Goal: Task Accomplishment & Management: Manage account settings

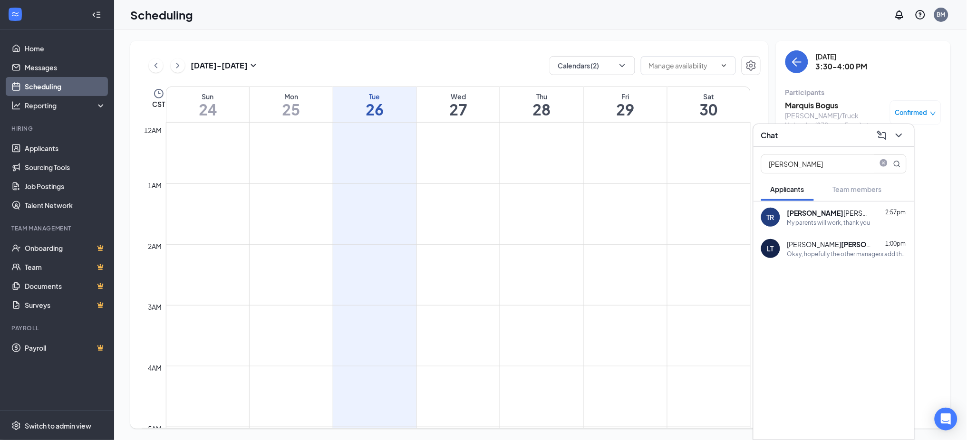
scroll to position [837, 0]
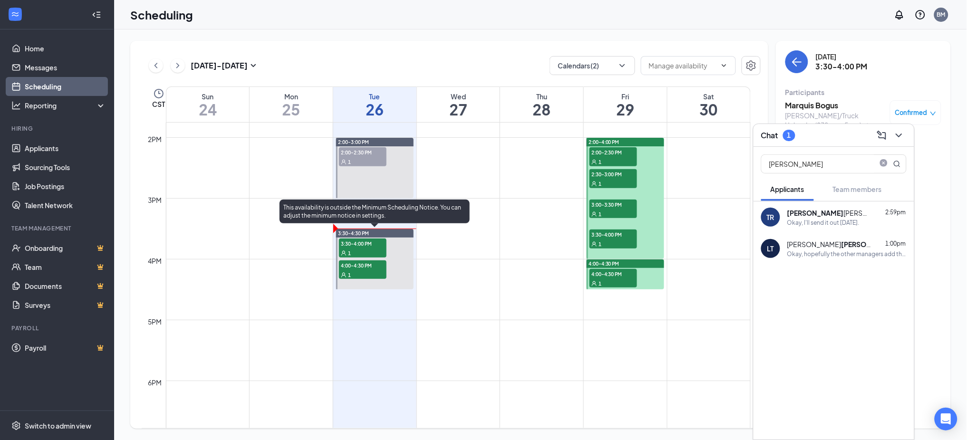
click at [364, 240] on span "3:30-4:00 PM" at bounding box center [363, 244] width 48 height 10
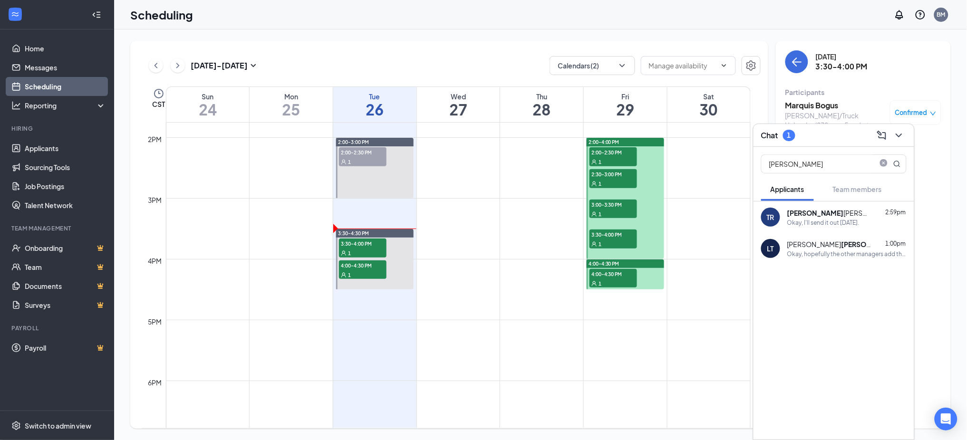
click at [811, 136] on div "Chat 1" at bounding box center [833, 135] width 145 height 15
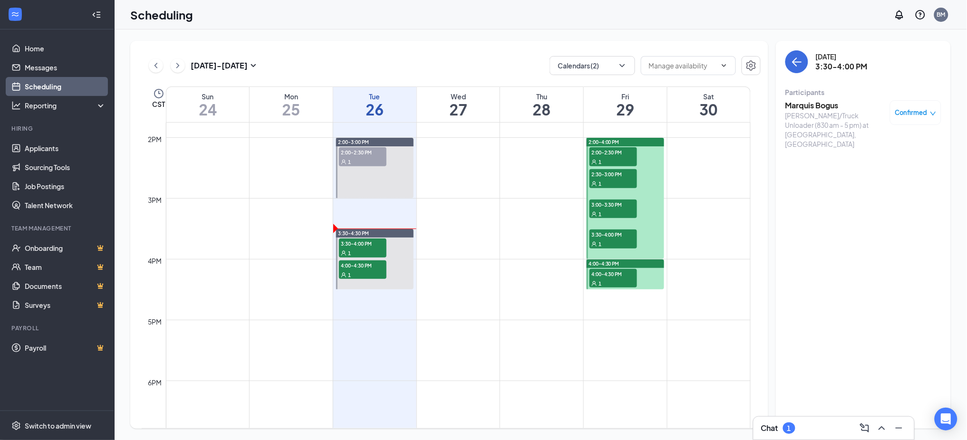
click at [814, 421] on div "Chat 1" at bounding box center [833, 428] width 145 height 15
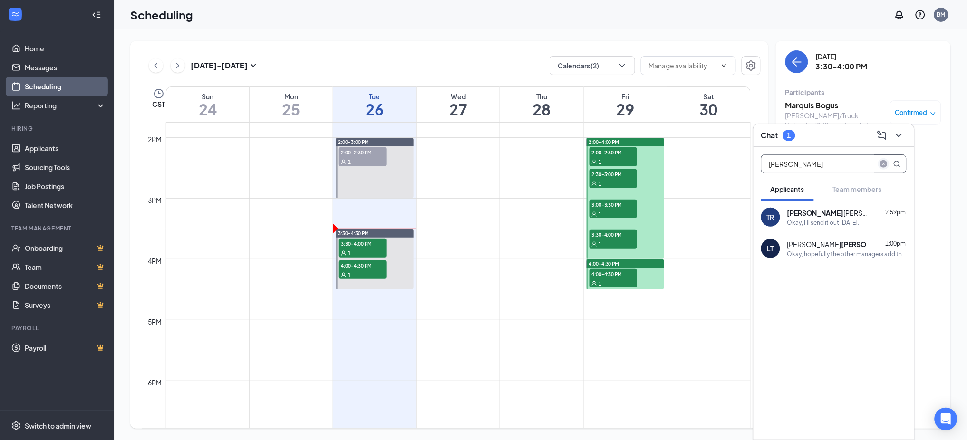
click at [881, 161] on icon "close-circle" at bounding box center [884, 164] width 8 height 8
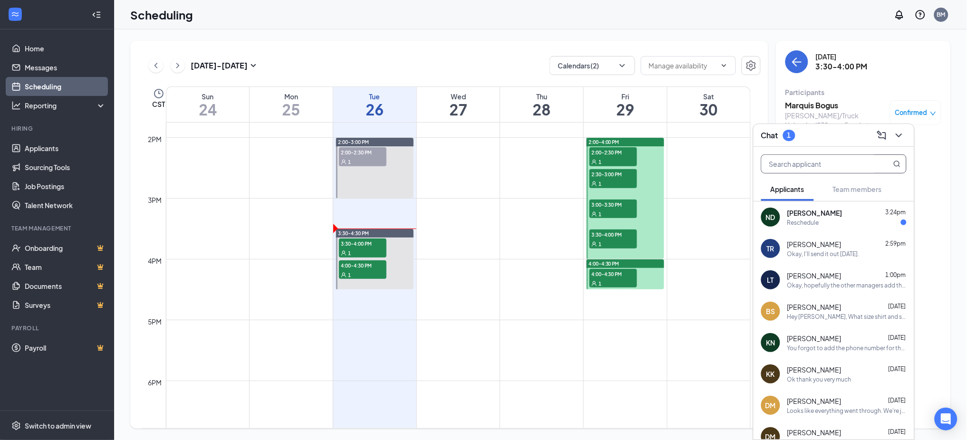
click at [817, 222] on div "Reschedule" at bounding box center [803, 223] width 32 height 8
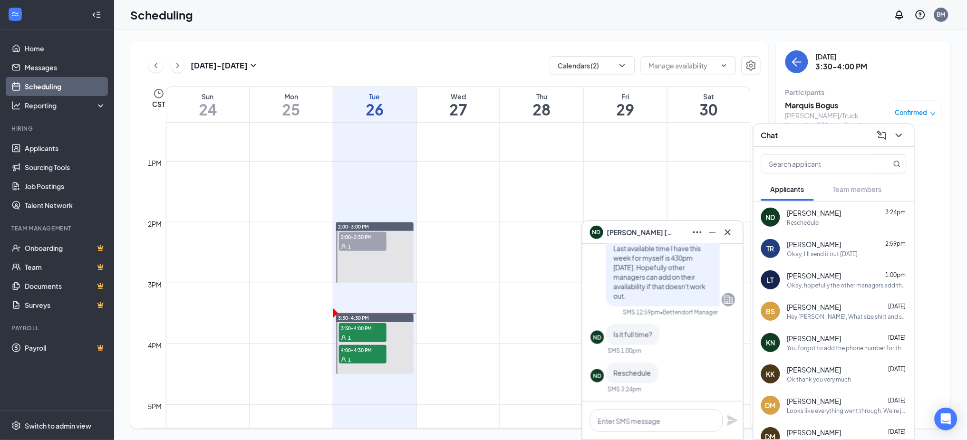
scroll to position [774, 0]
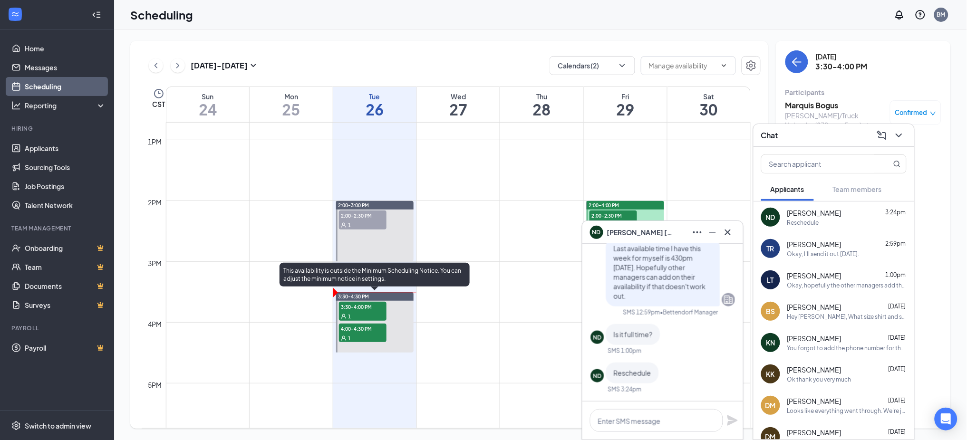
click at [377, 330] on span "4:00-4:30 PM" at bounding box center [363, 329] width 48 height 10
click at [364, 310] on span "3:30-4:00 PM" at bounding box center [363, 307] width 48 height 10
click at [367, 334] on div "1" at bounding box center [363, 338] width 48 height 10
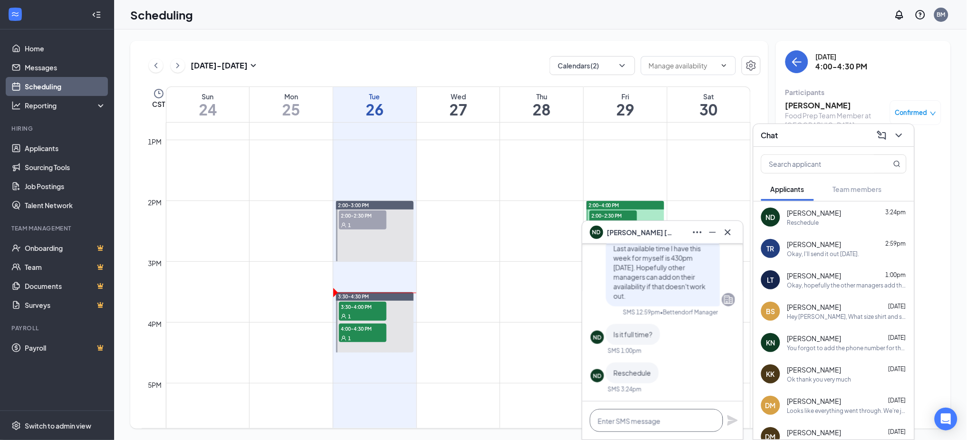
click at [644, 416] on textarea at bounding box center [656, 420] width 133 height 23
type textarea "okay"
click at [735, 421] on icon "Plane" at bounding box center [732, 421] width 10 height 10
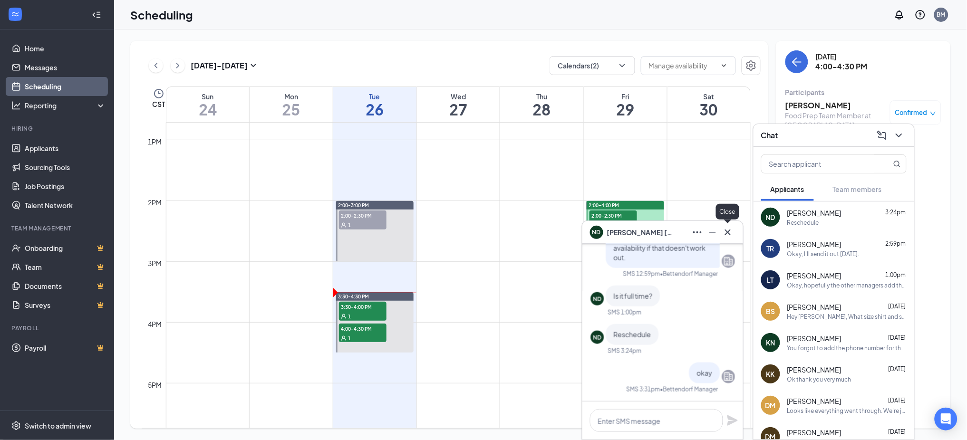
click at [732, 234] on icon "Cross" at bounding box center [727, 232] width 11 height 11
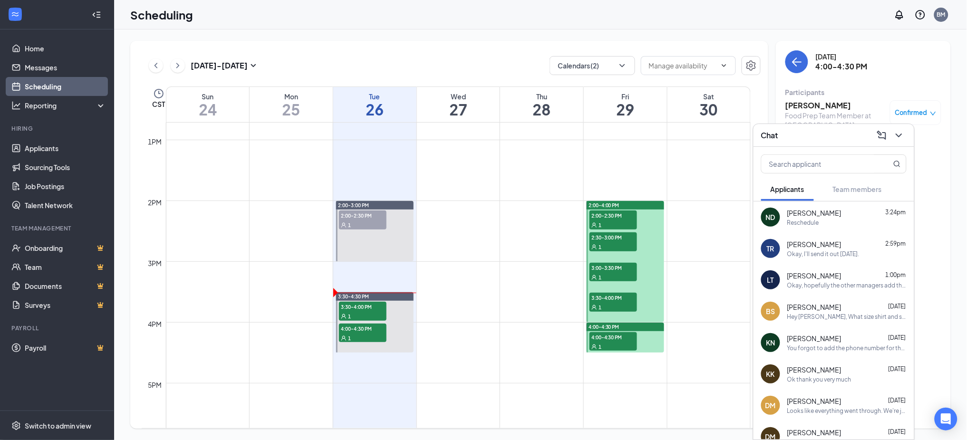
click at [817, 281] on div "Okay, hopefully the other managers add their availability onto this week, other…" at bounding box center [846, 285] width 119 height 8
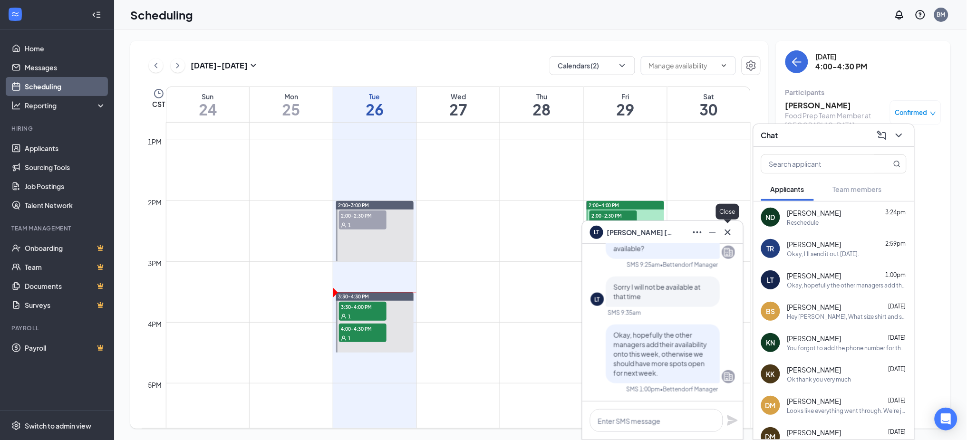
click at [726, 232] on icon "Cross" at bounding box center [727, 232] width 11 height 11
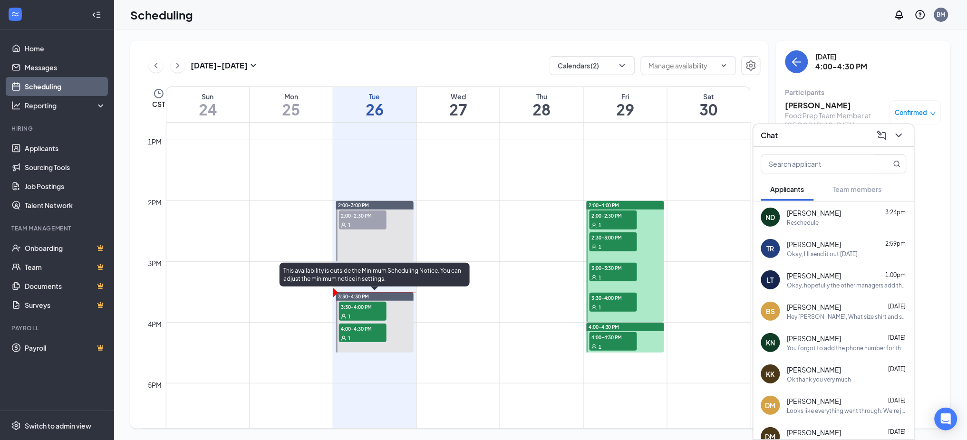
click at [345, 310] on span "3:30-4:00 PM" at bounding box center [363, 307] width 48 height 10
click at [355, 337] on div "1" at bounding box center [363, 338] width 48 height 10
click at [358, 310] on span "3:30-4:00 PM" at bounding box center [363, 307] width 48 height 10
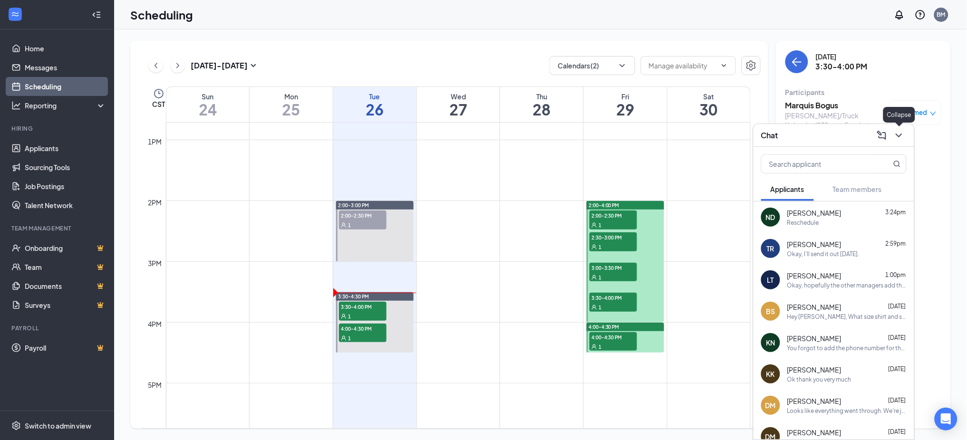
click at [898, 137] on icon "ChevronDown" at bounding box center [898, 135] width 11 height 11
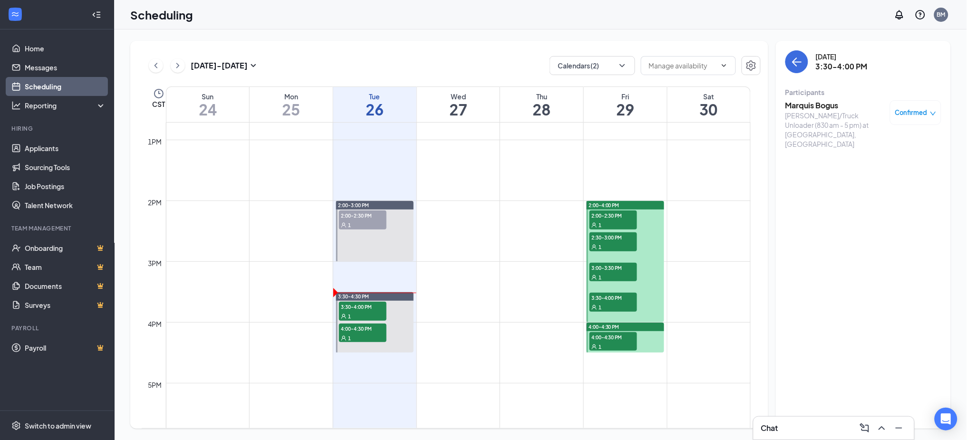
click at [830, 107] on h3 "Marquis Bogus" at bounding box center [835, 105] width 100 height 10
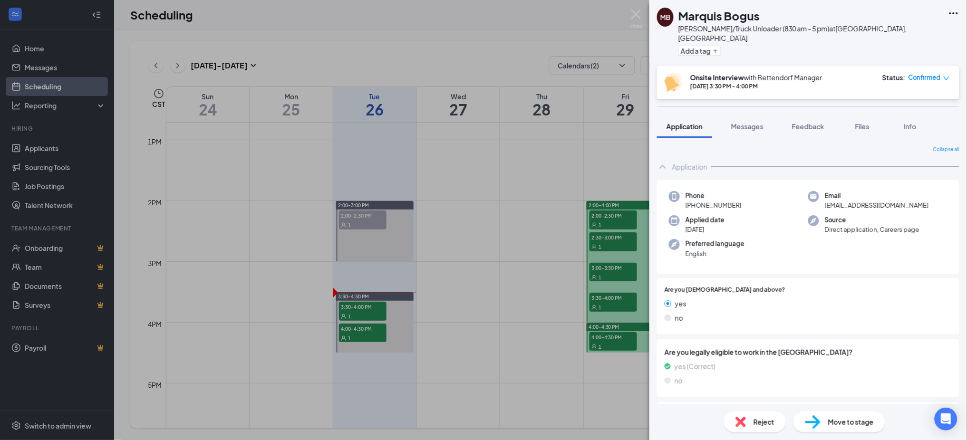
click at [956, 8] on icon "Ellipses" at bounding box center [953, 13] width 11 height 11
click at [910, 34] on link "View full application" at bounding box center [902, 34] width 103 height 10
click at [711, 46] on button "Add a tag" at bounding box center [699, 51] width 42 height 10
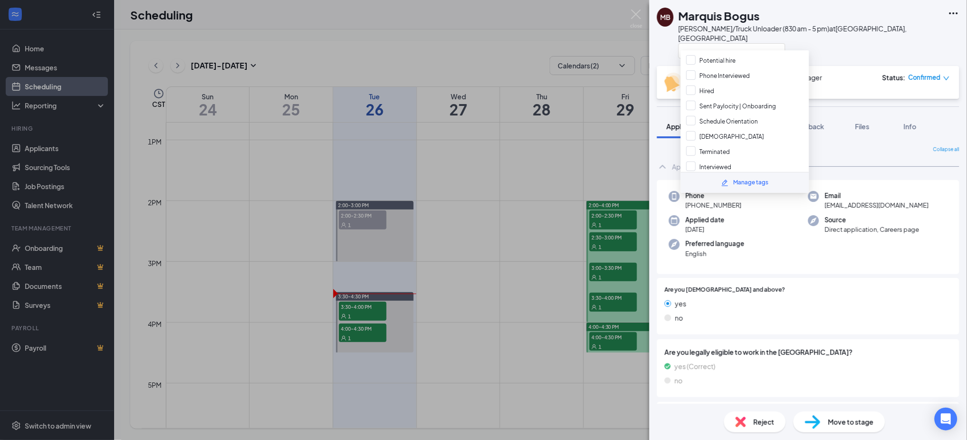
scroll to position [125, 0]
click at [733, 150] on div "Interviewed" at bounding box center [745, 157] width 128 height 15
checkbox input "true"
click at [591, 45] on div "MB [PERSON_NAME] [PERSON_NAME]/Truck Unloader (830 am - 5 pm) at [GEOGRAPHIC_DA…" at bounding box center [483, 220] width 967 height 440
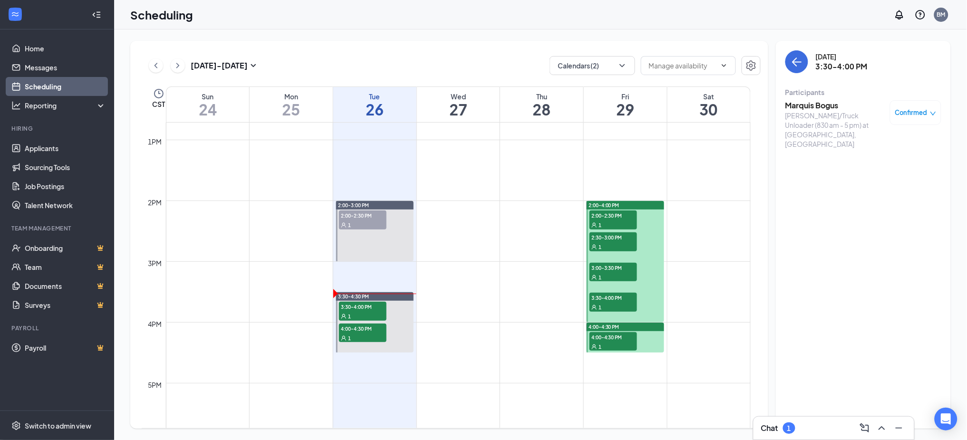
click at [802, 424] on div "Chat 1" at bounding box center [833, 428] width 145 height 15
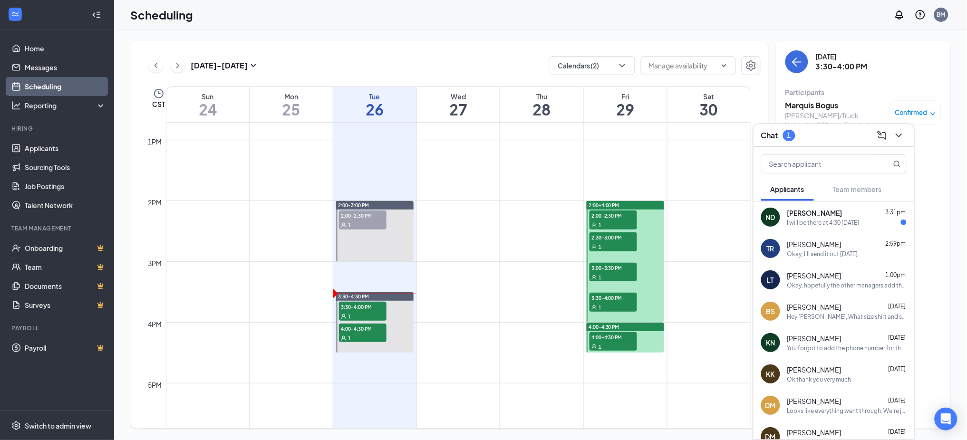
click at [830, 228] on div "ND [PERSON_NAME] 3:31pm I will be there at 4:30 [DATE]" at bounding box center [834, 217] width 161 height 31
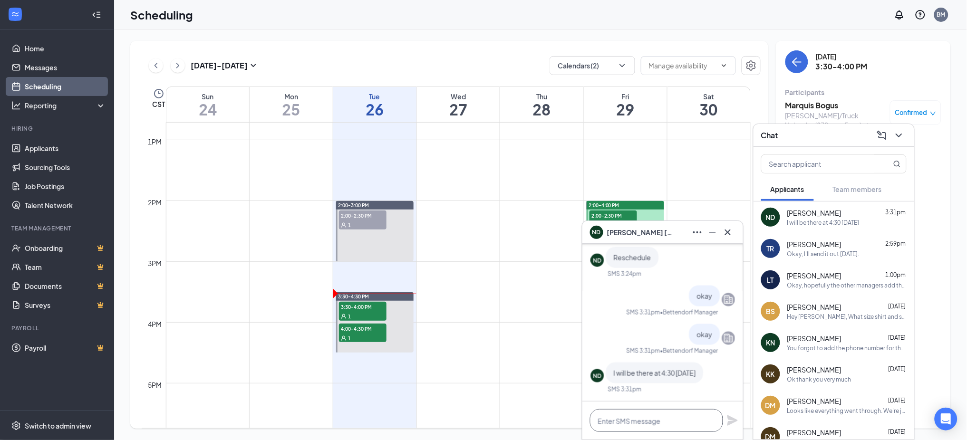
click at [675, 421] on textarea at bounding box center [656, 420] width 133 height 23
type textarea "okay"
drag, startPoint x: 698, startPoint y: 421, endPoint x: 610, endPoint y: 418, distance: 88.5
click at [610, 418] on textarea "okay" at bounding box center [656, 420] width 133 height 23
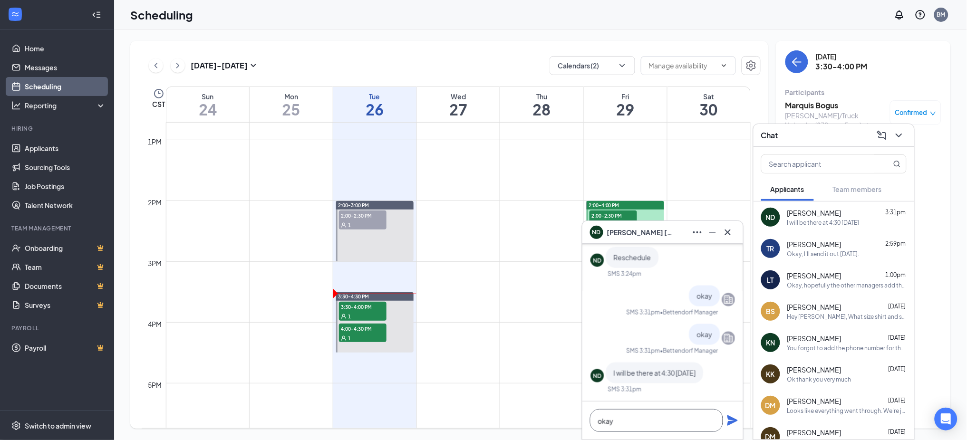
drag, startPoint x: 618, startPoint y: 418, endPoint x: 588, endPoint y: 421, distance: 30.0
click at [588, 421] on div "okay" at bounding box center [662, 421] width 161 height 38
click at [627, 423] on textarea at bounding box center [656, 420] width 133 height 23
click at [727, 235] on icon "Cross" at bounding box center [727, 232] width 11 height 11
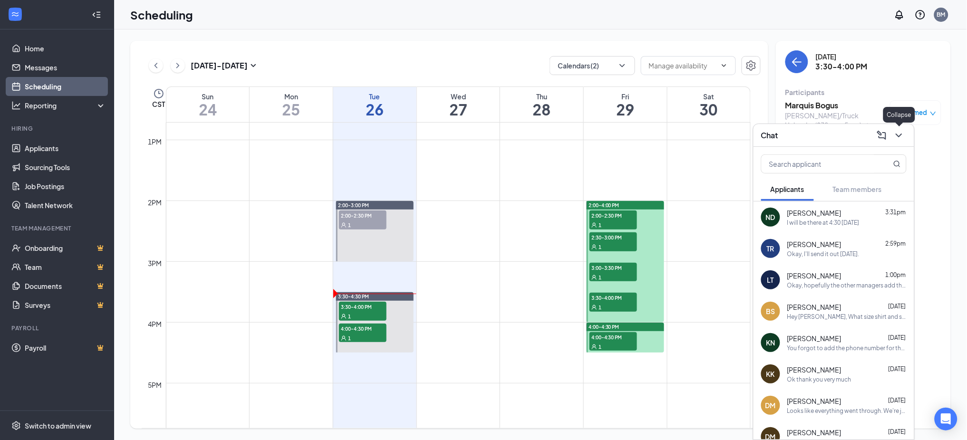
click at [900, 139] on icon "ChevronDown" at bounding box center [898, 135] width 11 height 11
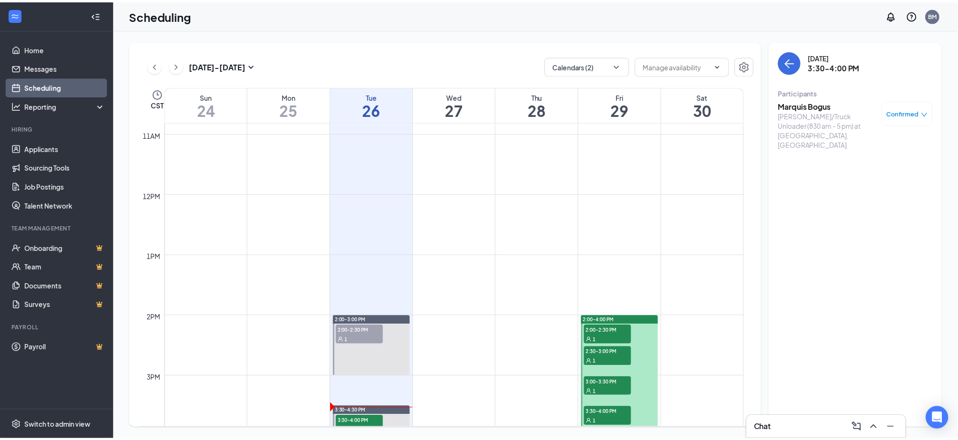
scroll to position [647, 0]
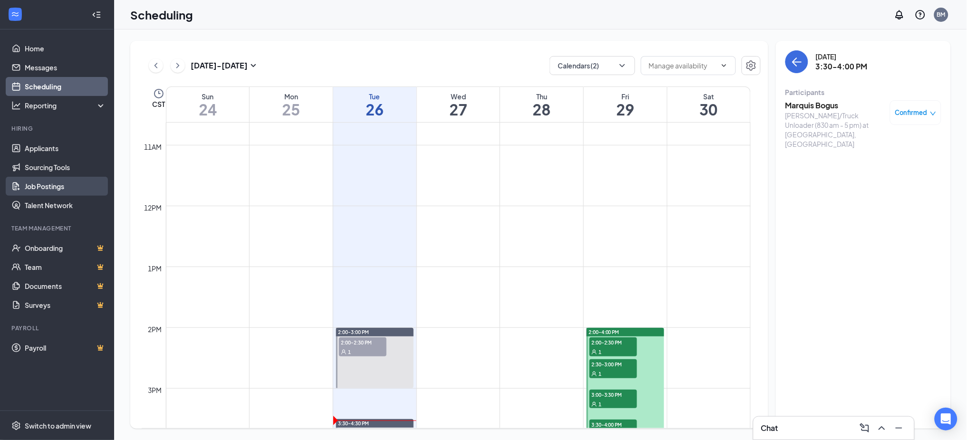
click at [50, 187] on link "Job Postings" at bounding box center [65, 186] width 81 height 19
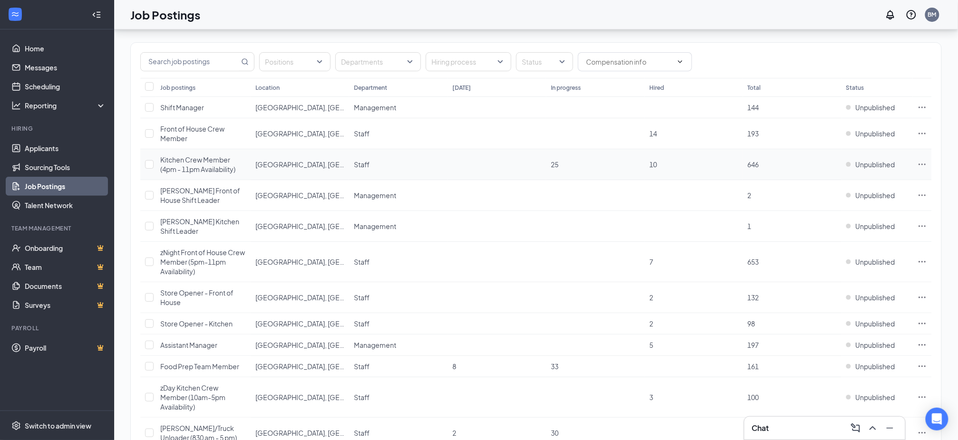
scroll to position [98, 0]
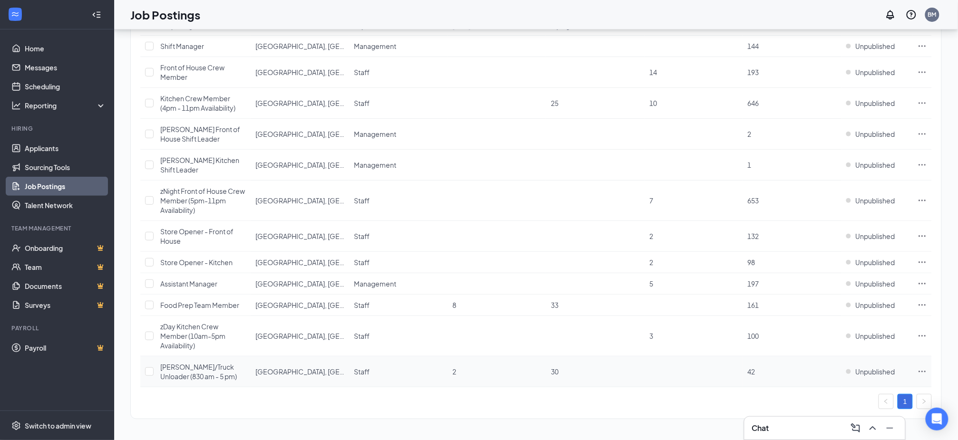
click at [193, 367] on span "[PERSON_NAME]/Truck Unloader (830 am - 5 pm)" at bounding box center [198, 372] width 77 height 18
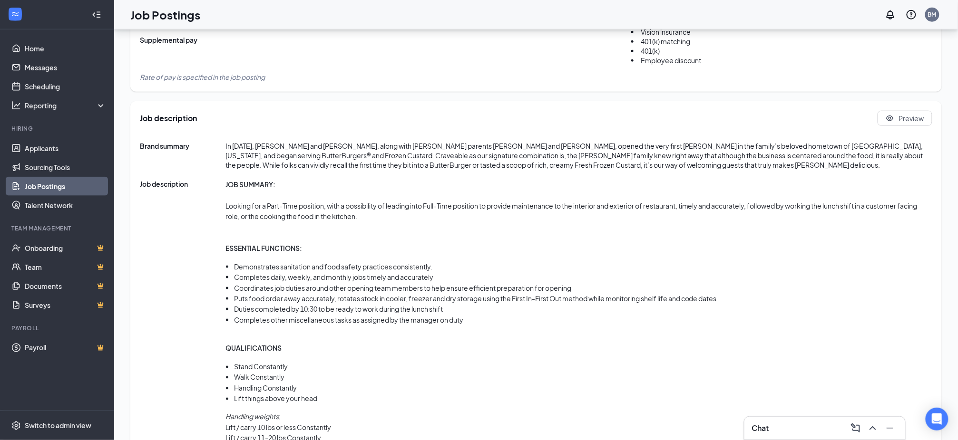
scroll to position [407, 0]
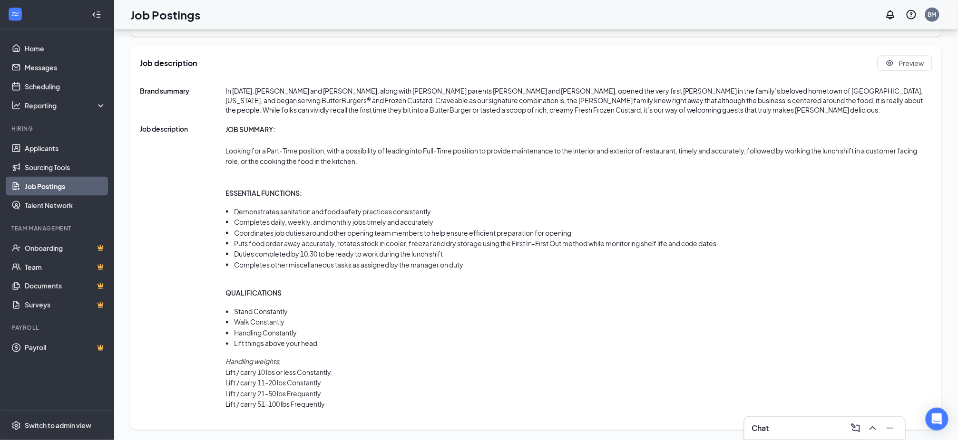
click at [361, 268] on li "Completes other miscellaneous tasks as assigned by the manager on duty" at bounding box center [583, 265] width 698 height 10
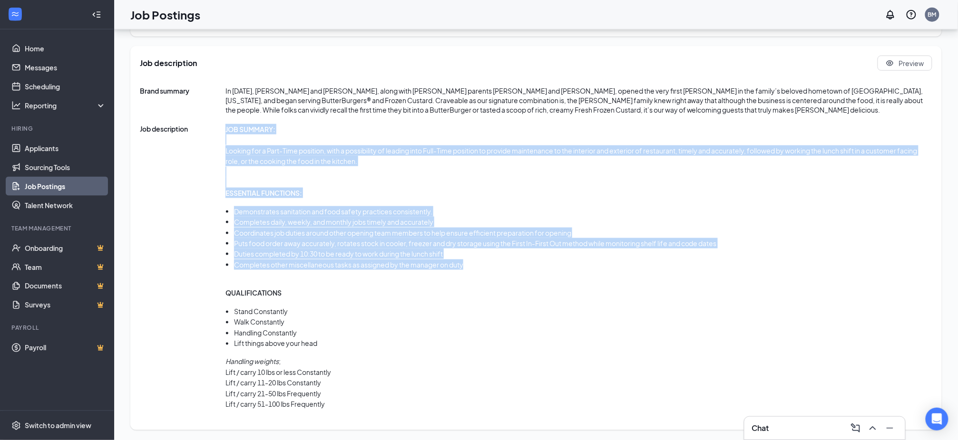
drag, startPoint x: 222, startPoint y: 142, endPoint x: 515, endPoint y: 269, distance: 320.3
click at [515, 269] on div "Job description JOB SUMMARY: Looking for a Part-Time position, with a possibili…" at bounding box center [536, 272] width 792 height 297
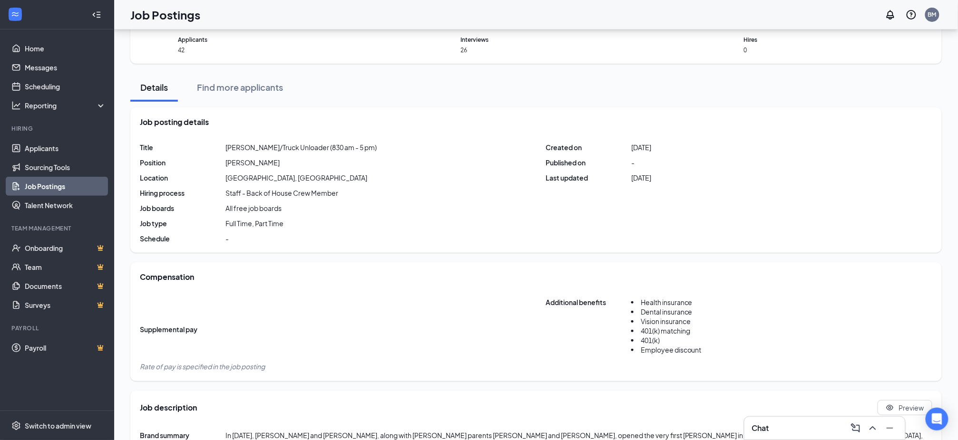
scroll to position [0, 0]
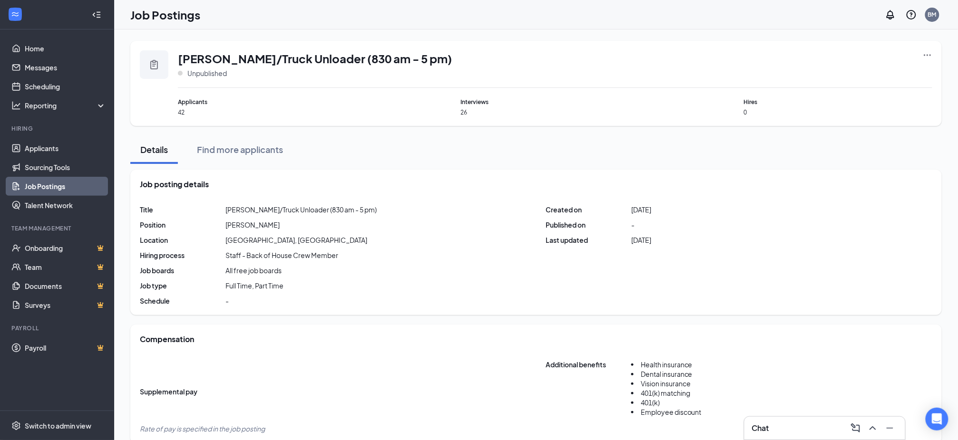
click at [46, 183] on link "Job Postings" at bounding box center [65, 186] width 81 height 19
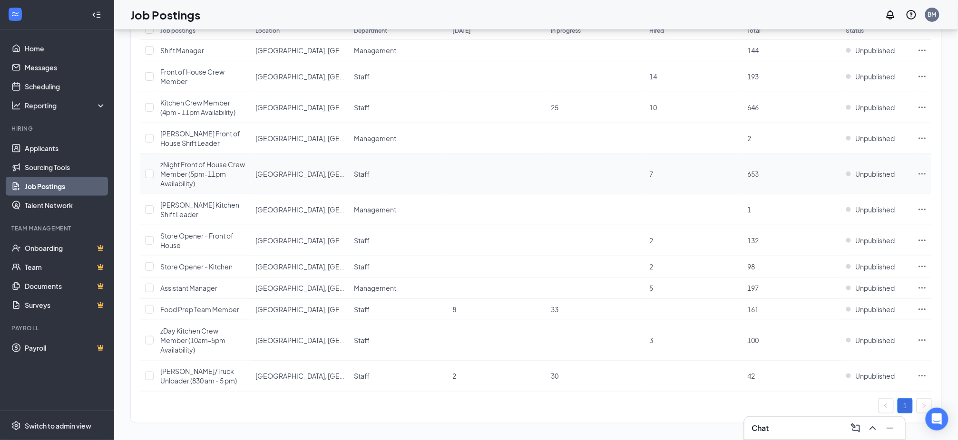
scroll to position [98, 0]
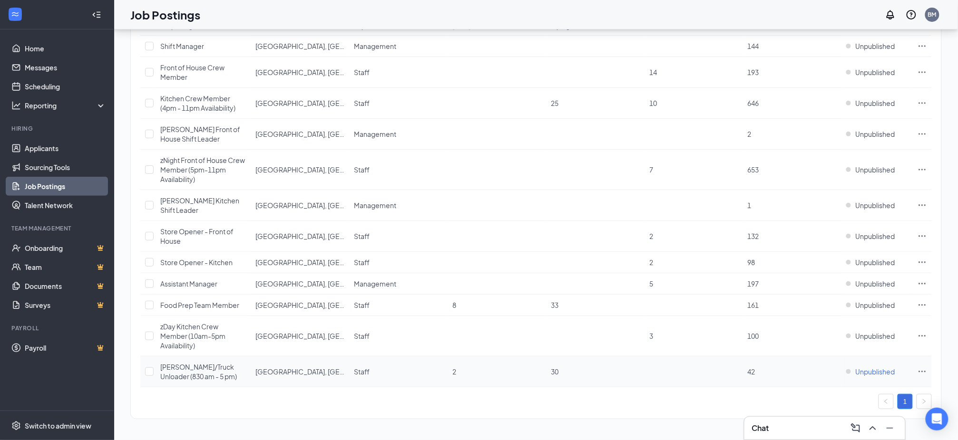
click at [881, 370] on span "Unpublished" at bounding box center [874, 372] width 39 height 10
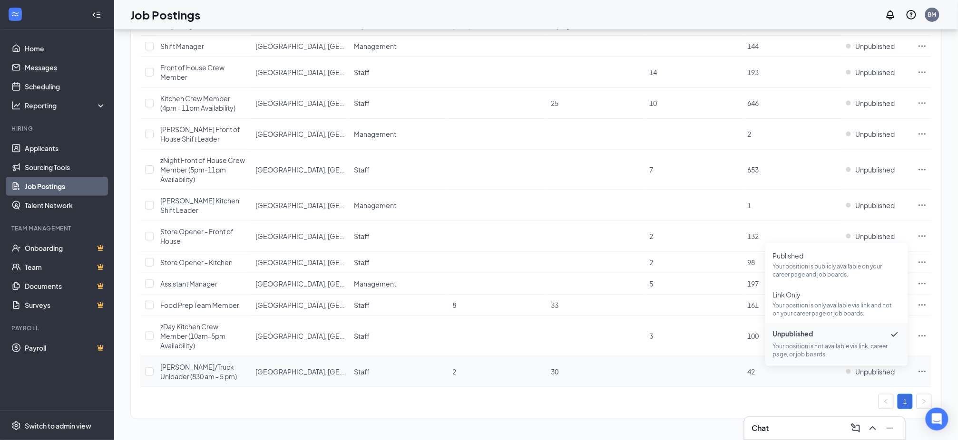
click at [924, 369] on icon "Ellipses" at bounding box center [922, 372] width 10 height 10
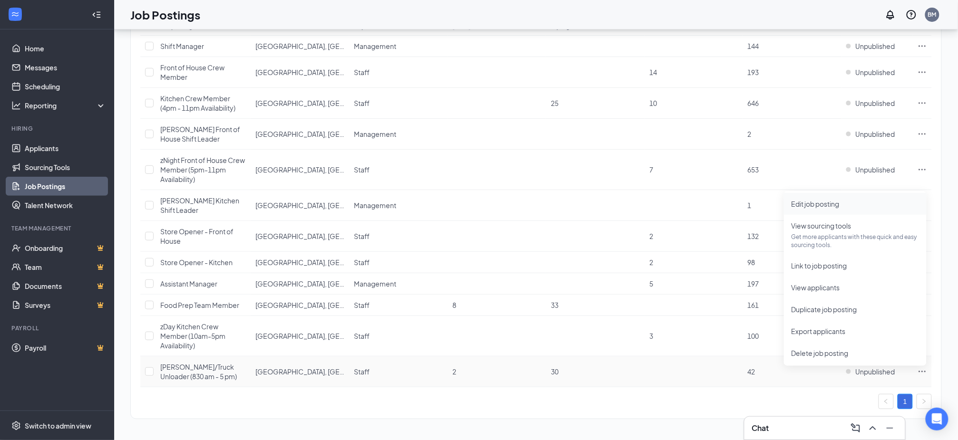
click at [845, 202] on span "Edit job posting" at bounding box center [854, 204] width 127 height 10
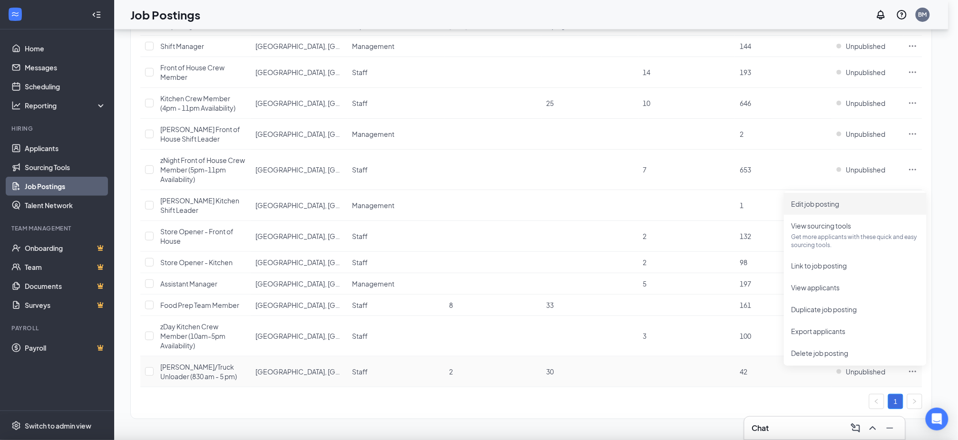
type input "[GEOGRAPHIC_DATA], [GEOGRAPHIC_DATA]"
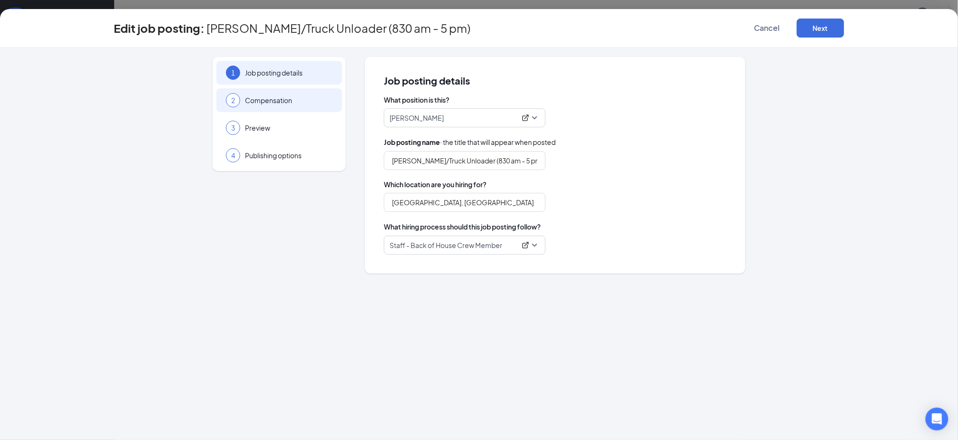
click at [281, 99] on span "Compensation" at bounding box center [288, 101] width 87 height 10
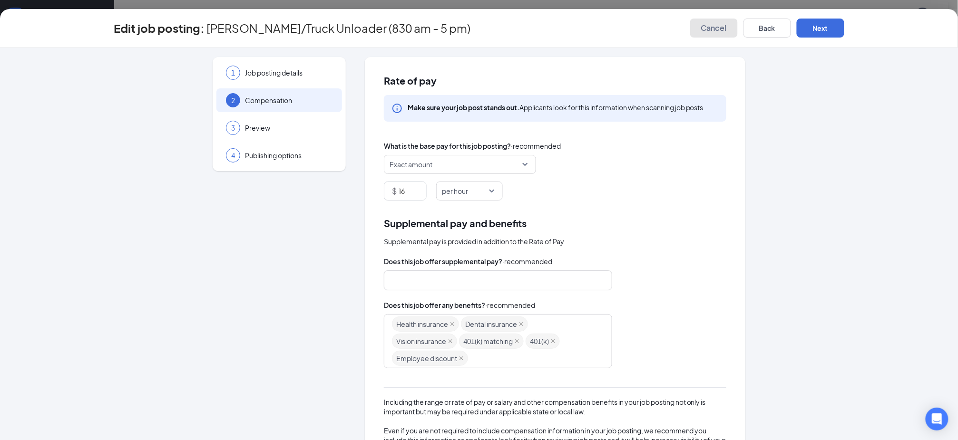
click at [726, 29] on span "Cancel" at bounding box center [714, 28] width 26 height 10
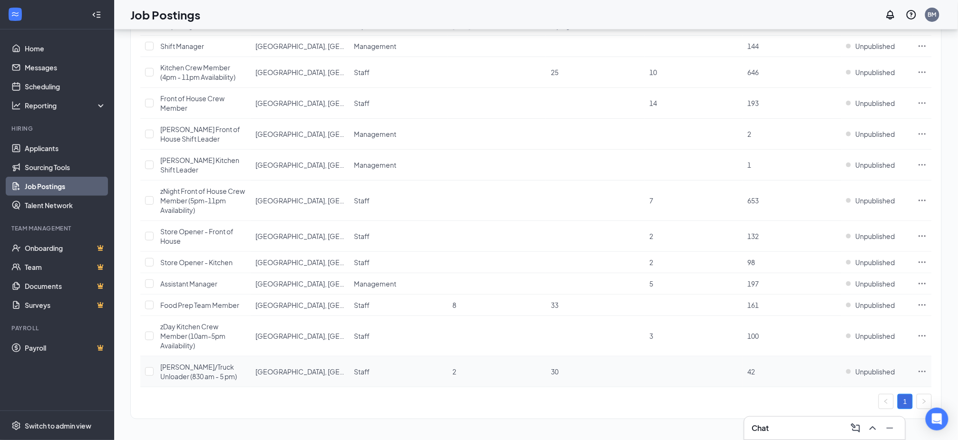
click at [177, 366] on span "[PERSON_NAME]/Truck Unloader (830 am - 5 pm)" at bounding box center [198, 372] width 77 height 18
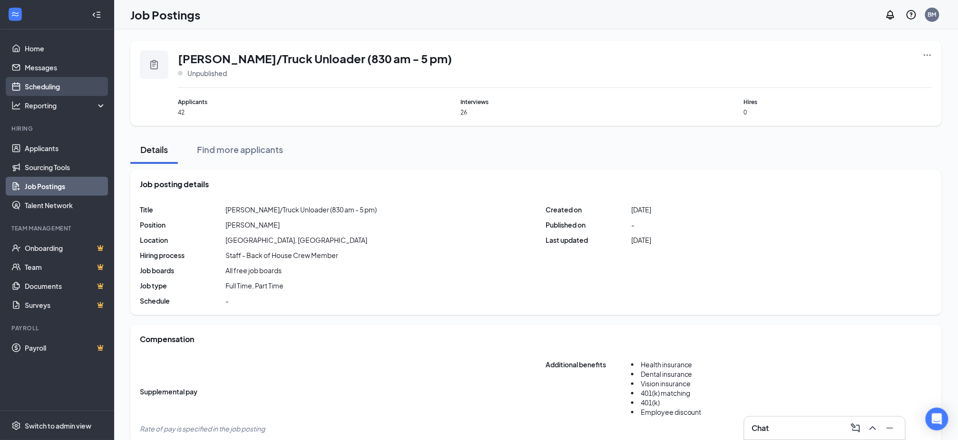
click at [43, 90] on link "Scheduling" at bounding box center [65, 86] width 81 height 19
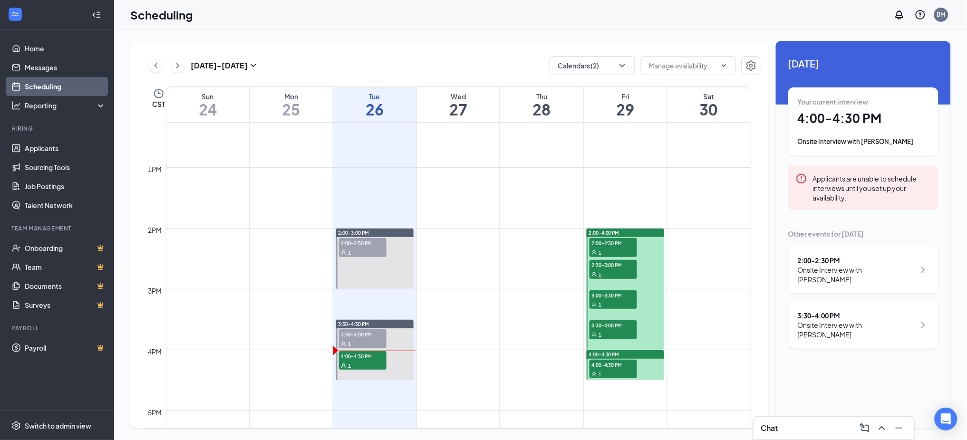
scroll to position [911, 0]
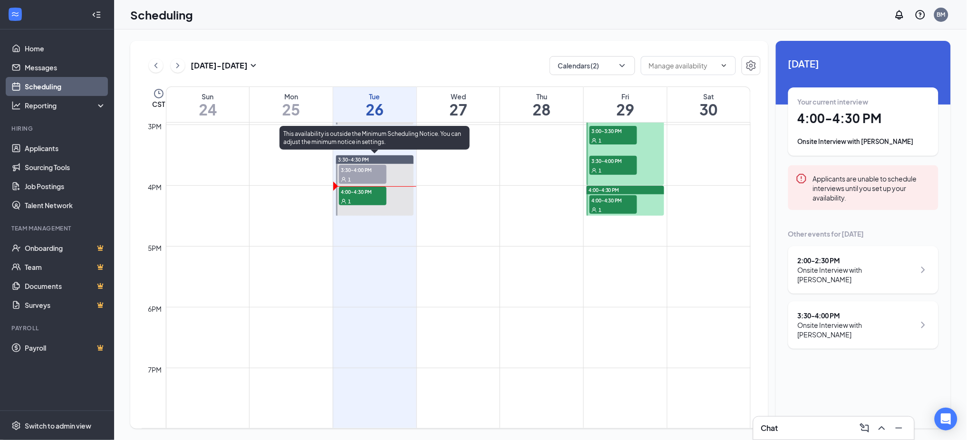
click at [368, 192] on span "4:00-4:30 PM" at bounding box center [363, 192] width 48 height 10
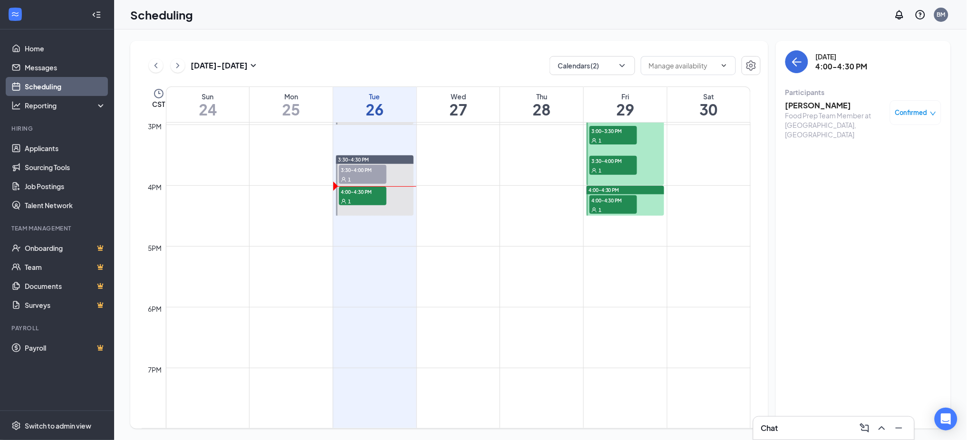
click at [801, 101] on h3 "[PERSON_NAME]" at bounding box center [835, 105] width 100 height 10
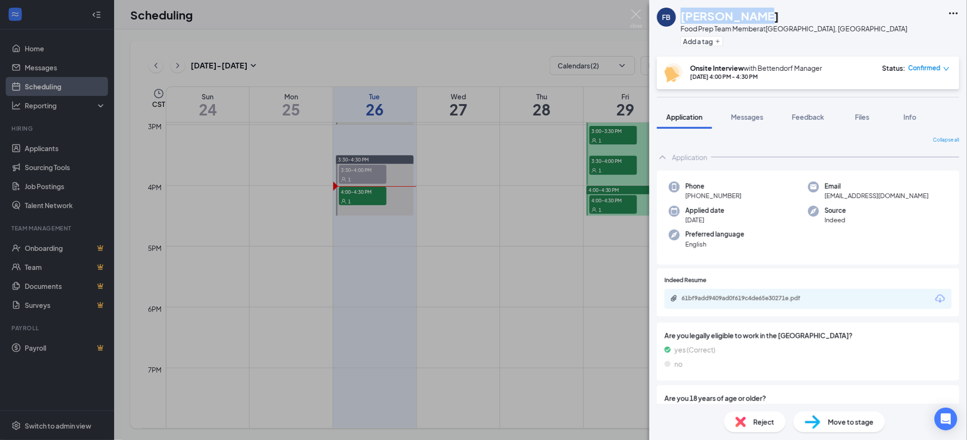
drag, startPoint x: 682, startPoint y: 13, endPoint x: 755, endPoint y: 18, distance: 72.5
click at [755, 18] on div "[PERSON_NAME]" at bounding box center [794, 16] width 227 height 16
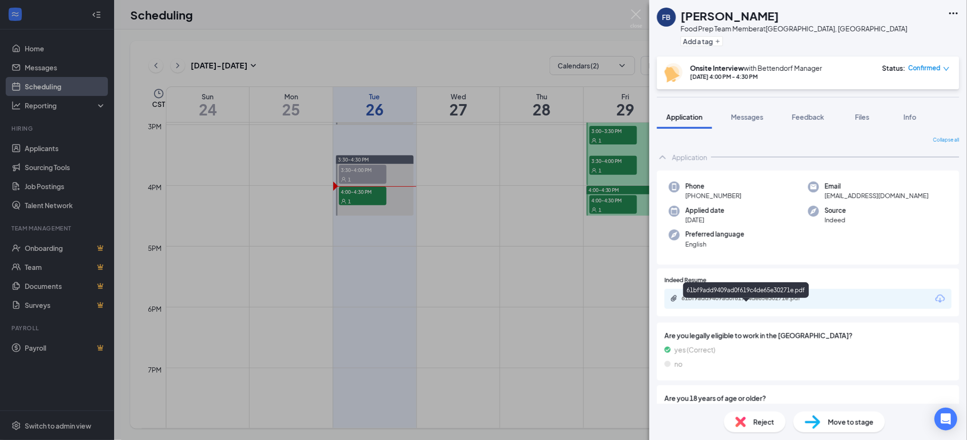
click at [759, 302] on div "61bf9add9409ad0f619c4de65e30271e.pdf" at bounding box center [748, 299] width 133 height 8
click at [477, 40] on div "FB [PERSON_NAME] Food Prep Team Member at [GEOGRAPHIC_DATA], [GEOGRAPHIC_DATA] …" at bounding box center [483, 220] width 967 height 440
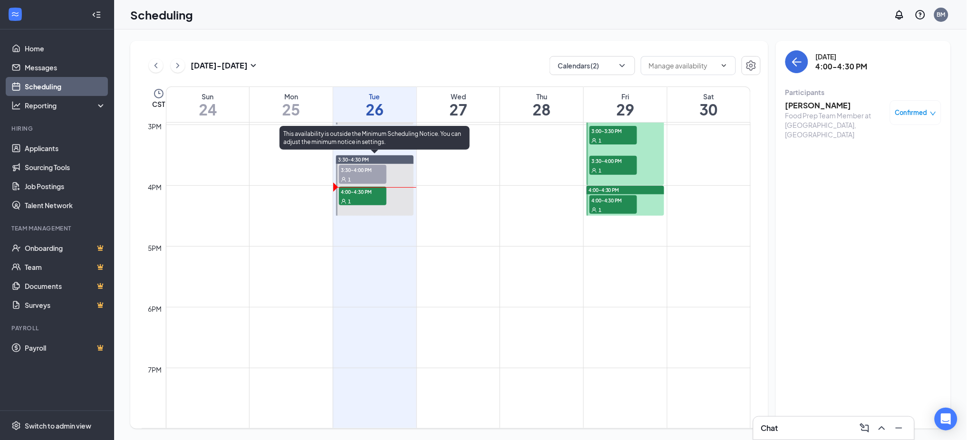
click at [370, 171] on span "3:30-4:00 PM" at bounding box center [363, 170] width 48 height 10
click at [357, 197] on div "1" at bounding box center [363, 201] width 48 height 10
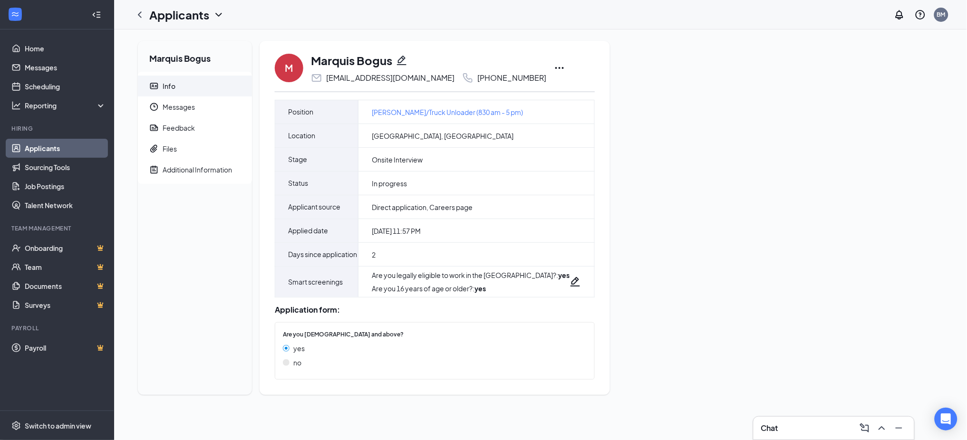
click at [554, 69] on icon "Ellipses" at bounding box center [559, 67] width 11 height 11
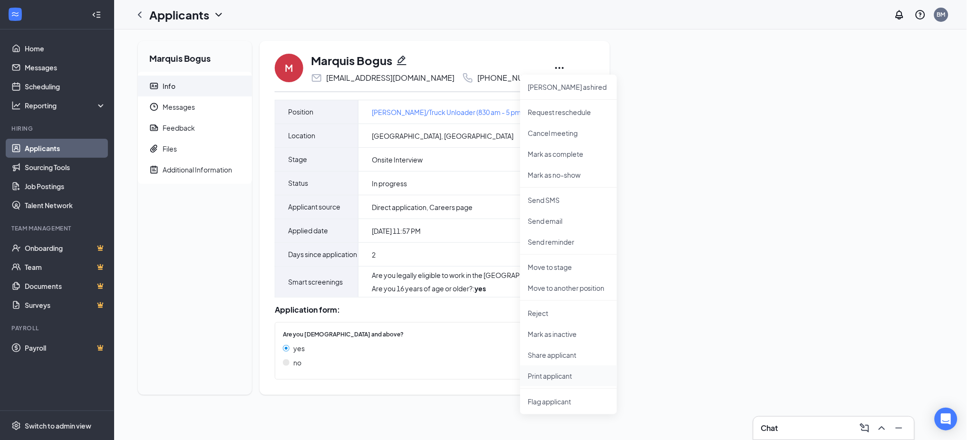
click at [560, 372] on p "Print applicant" at bounding box center [569, 376] width 82 height 10
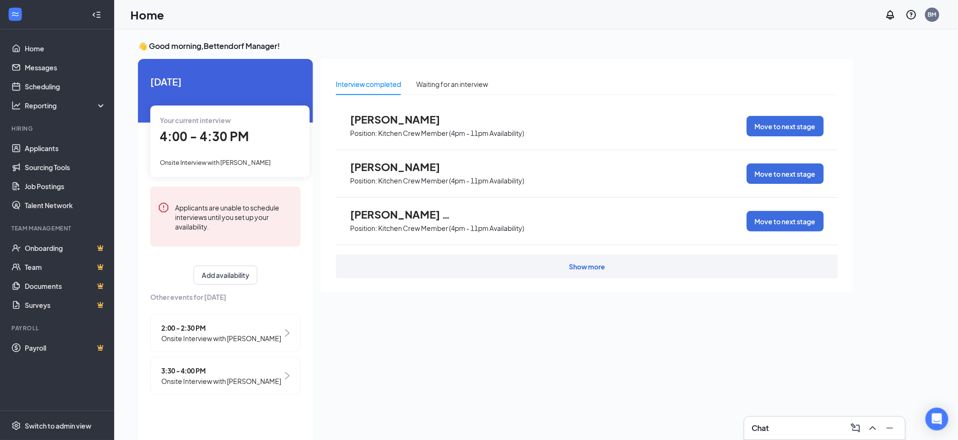
click at [740, 345] on div "Interview completed Waiting for an interview Tanyiah Crenshaw Position: Kitchen…" at bounding box center [586, 248] width 532 height 379
click at [579, 323] on div "Interview completed Waiting for an interview Tanyiah Crenshaw Position: Kitchen…" at bounding box center [586, 248] width 532 height 379
click at [552, 333] on div "Interview completed Waiting for an interview Tanyiah Crenshaw Position: Kitchen…" at bounding box center [586, 248] width 532 height 379
click at [535, 375] on div "Interview completed Waiting for an interview Tanyiah Crenshaw Position: Kitchen…" at bounding box center [586, 248] width 532 height 379
click at [46, 150] on link "Applicants" at bounding box center [65, 148] width 81 height 19
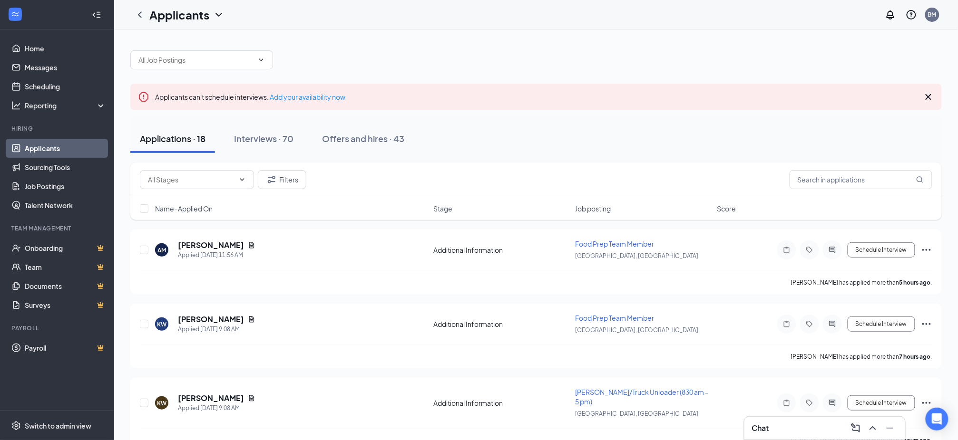
click at [791, 425] on div "Chat" at bounding box center [824, 428] width 145 height 15
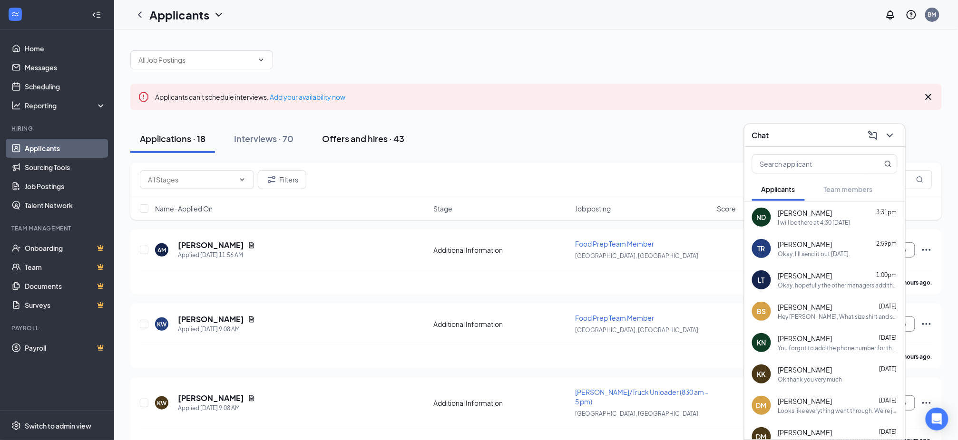
drag, startPoint x: 275, startPoint y: 138, endPoint x: 331, endPoint y: 136, distance: 55.7
click at [276, 138] on div "Interviews · 70" at bounding box center [263, 139] width 59 height 12
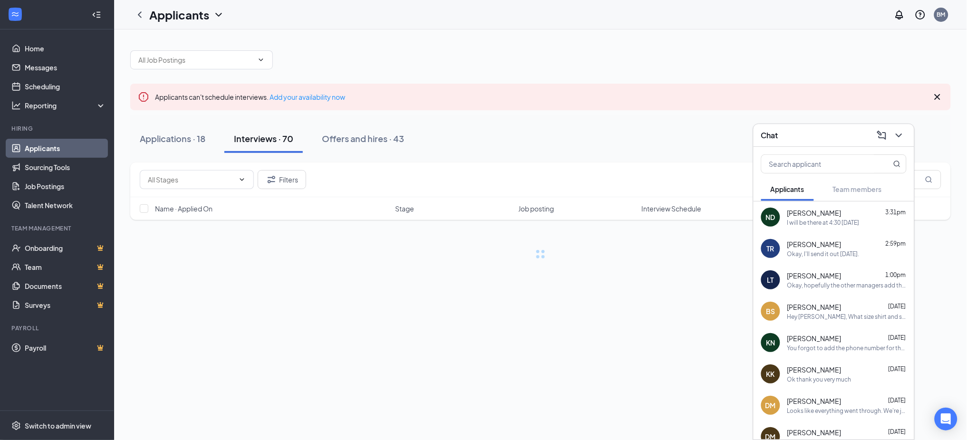
click at [640, 148] on div "Applications · 18 Interviews · 70 Offers and hires · 43" at bounding box center [540, 139] width 821 height 29
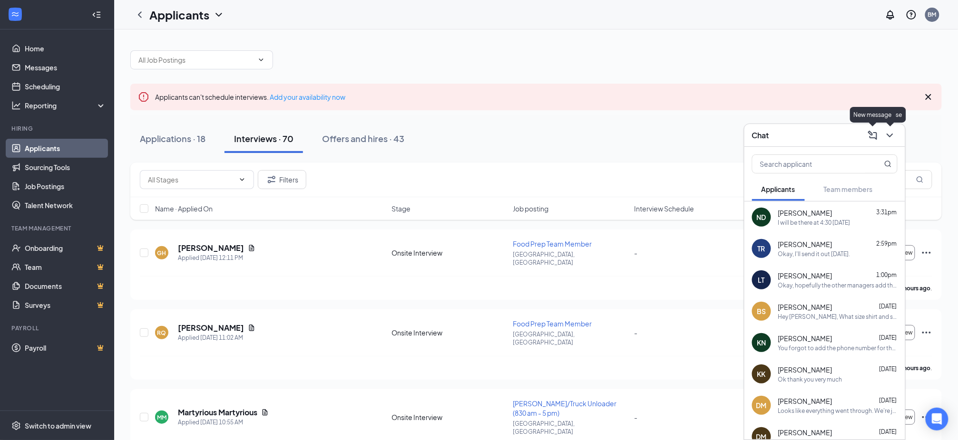
click at [897, 135] on button at bounding box center [889, 135] width 15 height 15
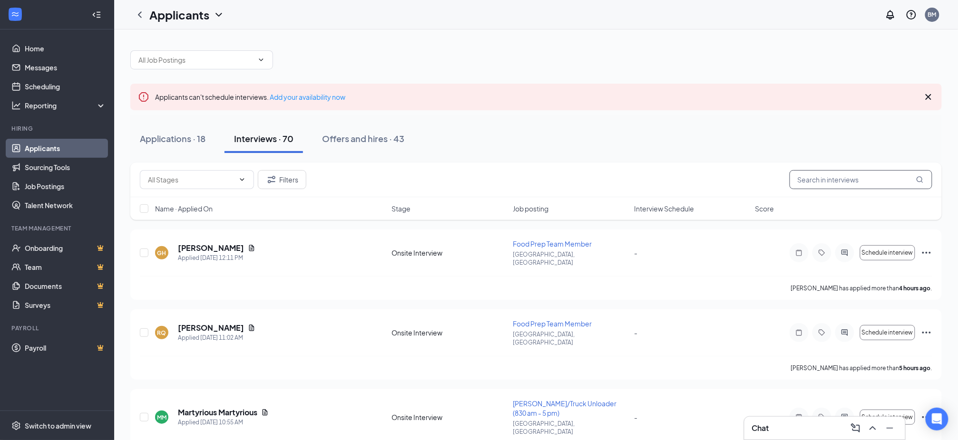
click at [855, 175] on input "text" at bounding box center [860, 179] width 143 height 19
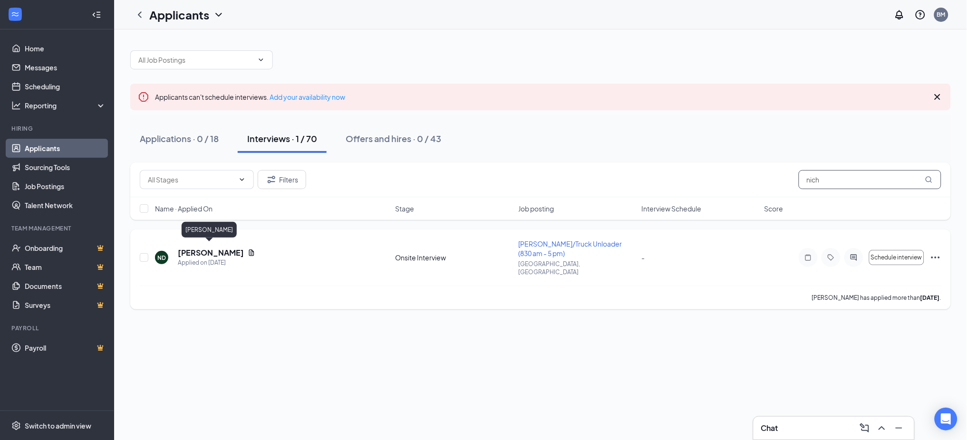
type input "nich"
click at [217, 248] on h5 "[PERSON_NAME]" at bounding box center [211, 253] width 66 height 10
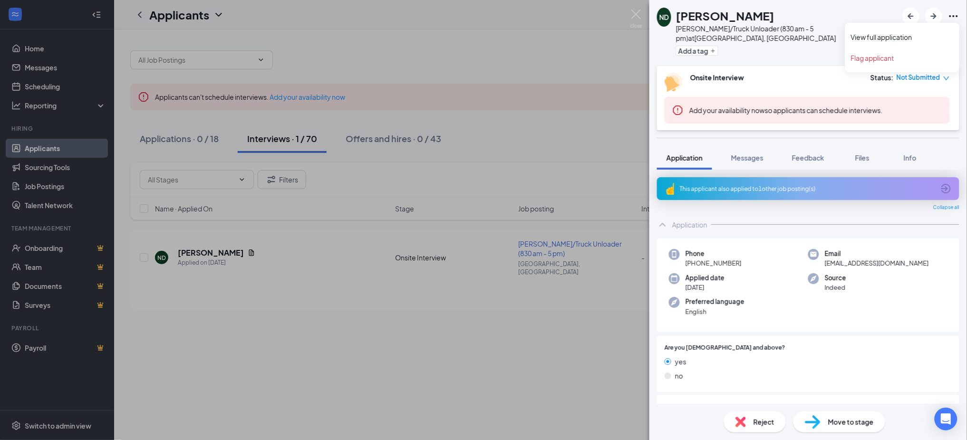
click at [956, 17] on icon "Ellipses" at bounding box center [953, 15] width 11 height 11
click at [924, 34] on link "View full application" at bounding box center [902, 37] width 103 height 10
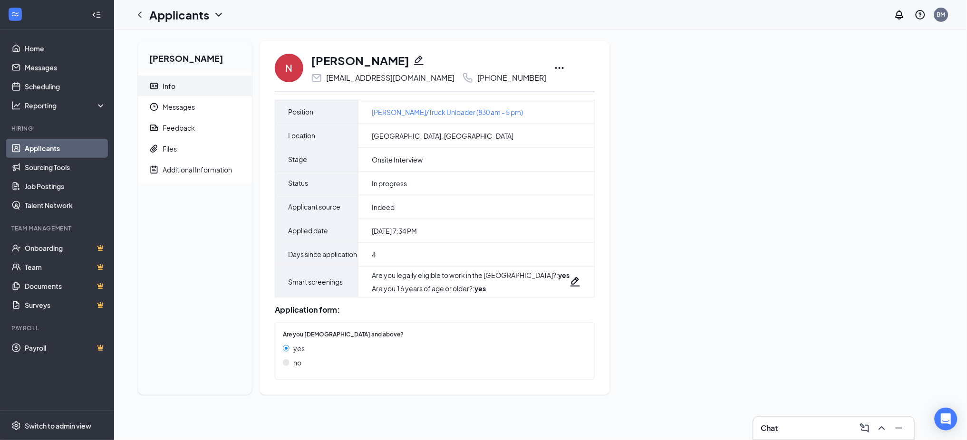
click at [645, 132] on div "Nicholas Darnell Info Messages Feedback Files Additional Information N Nicholas…" at bounding box center [540, 222] width 821 height 362
click at [555, 68] on icon "Ellipses" at bounding box center [559, 68] width 9 height 2
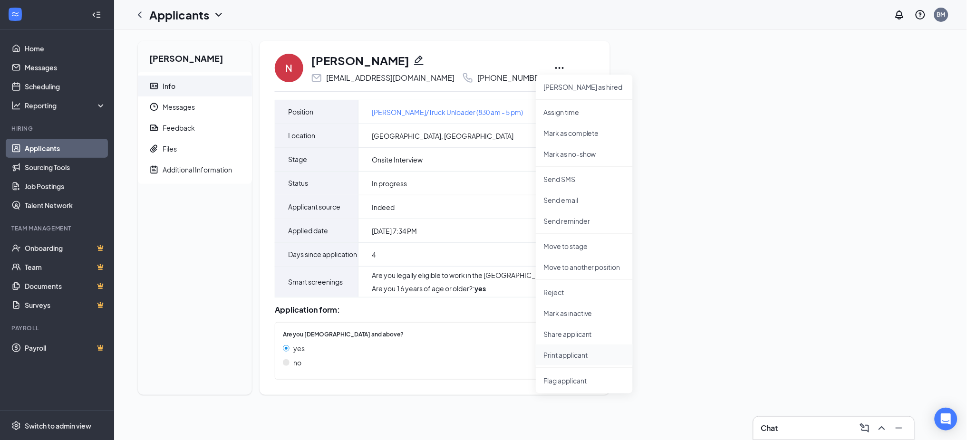
click at [574, 358] on p "Print applicant" at bounding box center [584, 355] width 82 height 10
